Goal: Information Seeking & Learning: Compare options

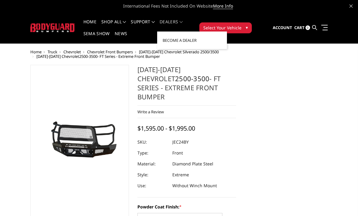
click at [183, 20] on link "Dealers" at bounding box center [171, 26] width 23 height 12
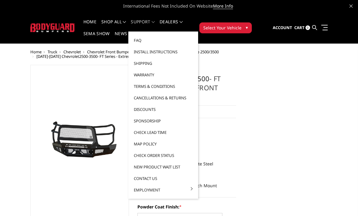
click at [149, 63] on link "Shipping" at bounding box center [163, 64] width 65 height 12
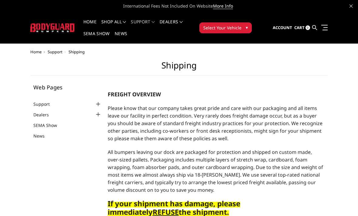
click at [98, 35] on link "SEMA Show" at bounding box center [96, 38] width 26 height 12
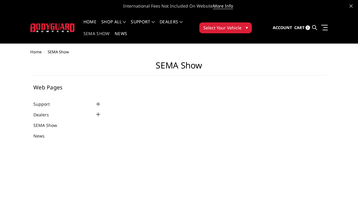
select select "US"
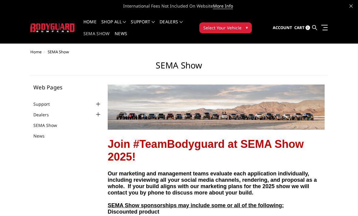
click at [91, 22] on link "Home" at bounding box center [89, 26] width 13 height 12
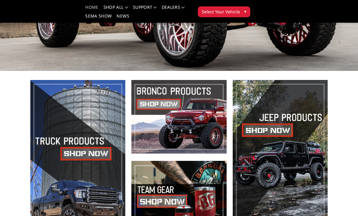
scroll to position [141, 0]
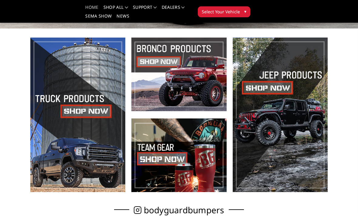
click at [81, 109] on span at bounding box center [77, 115] width 95 height 155
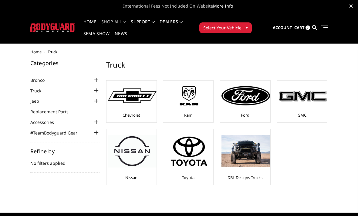
click at [125, 108] on div at bounding box center [132, 95] width 49 height 27
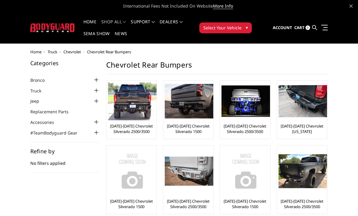
click at [142, 126] on link "[DATE]-[DATE] Chevrolet Silverado 2500/3500" at bounding box center [131, 129] width 47 height 11
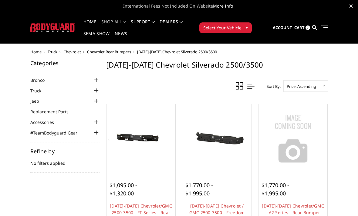
click at [209, 189] on span "$1,770.00 - $1,995.00" at bounding box center [200, 189] width 28 height 15
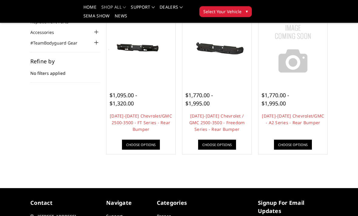
scroll to position [72, 0]
click at [225, 119] on link "2020-2025 Chevrolet / GMC 2500-3500 - Freedom Series - Rear Bumper" at bounding box center [217, 122] width 56 height 19
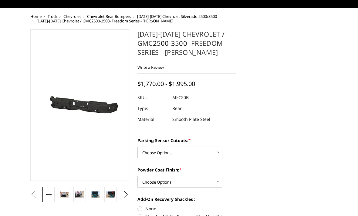
scroll to position [36, 0]
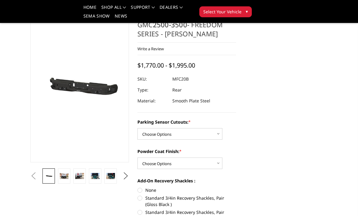
click at [63, 177] on img at bounding box center [64, 176] width 9 height 6
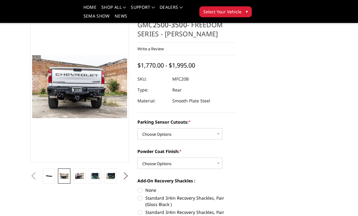
click at [80, 182] on link at bounding box center [79, 176] width 12 height 15
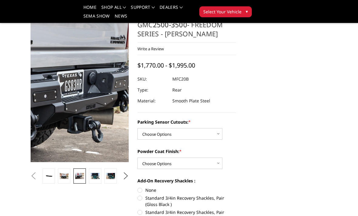
click at [99, 84] on img at bounding box center [23, 89] width 389 height 259
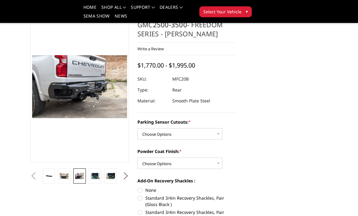
click at [35, 175] on button "Previous" at bounding box center [33, 176] width 9 height 9
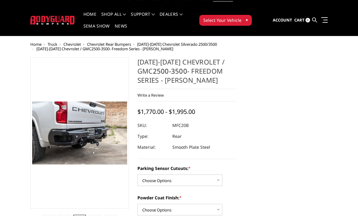
scroll to position [0, 0]
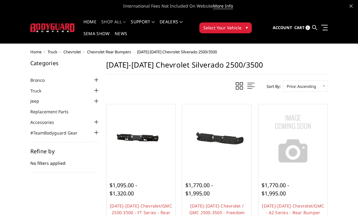
scroll to position [92, 0]
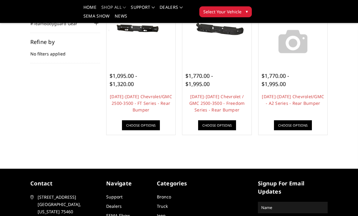
click at [147, 103] on link "[DATE]-[DATE] Chevrolet/GMC 2500-3500 - FT Series - Rear Bumper" at bounding box center [141, 103] width 62 height 19
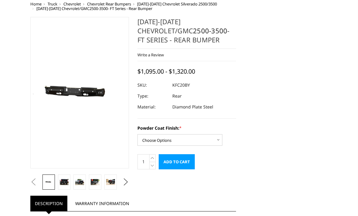
scroll to position [48, 0]
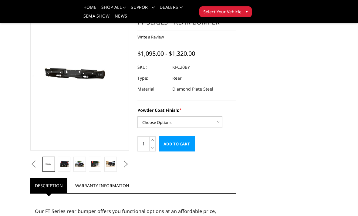
click at [66, 169] on link at bounding box center [64, 164] width 12 height 15
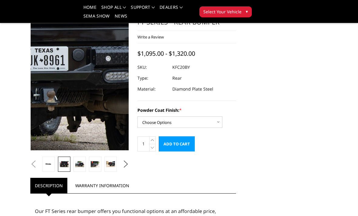
click at [97, 92] on img at bounding box center [28, 63] width 389 height 259
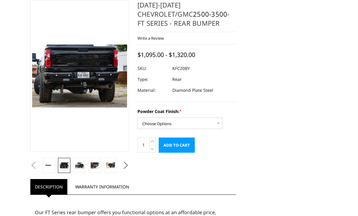
scroll to position [0, 0]
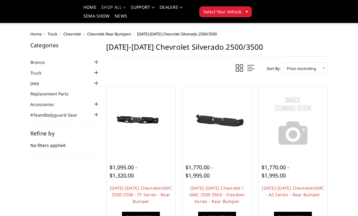
scroll to position [92, 0]
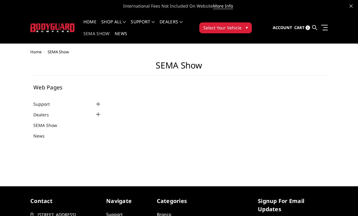
select select "US"
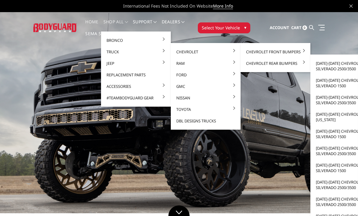
click at [342, 64] on link "[DATE]-[DATE] Chevrolet Silverado 2500/3500" at bounding box center [345, 66] width 65 height 17
